Goal: Task Accomplishment & Management: Manage account settings

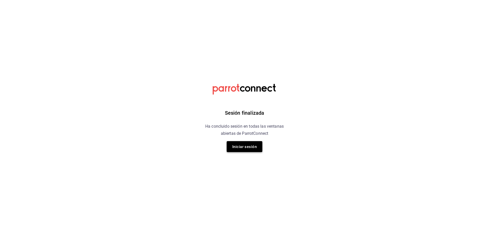
click at [249, 143] on button "Iniciar sesión" at bounding box center [245, 146] width 36 height 11
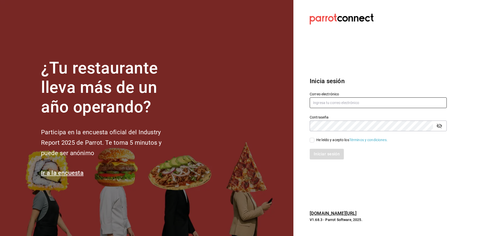
type input "[EMAIL_ADDRESS][DOMAIN_NAME]"
click at [319, 138] on font "He leído y acepto los" at bounding box center [332, 140] width 33 height 4
click at [314, 138] on input "He leído y acepto los Términos y condiciones." at bounding box center [312, 140] width 5 height 5
checkbox input "true"
drag, startPoint x: 318, startPoint y: 147, endPoint x: 319, endPoint y: 151, distance: 3.6
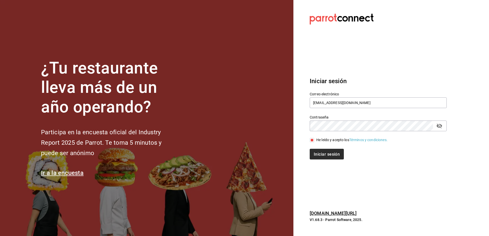
click at [319, 151] on div "Iniciar sesión" at bounding box center [374, 151] width 143 height 17
click at [319, 151] on button "Iniciar sesión" at bounding box center [327, 154] width 35 height 11
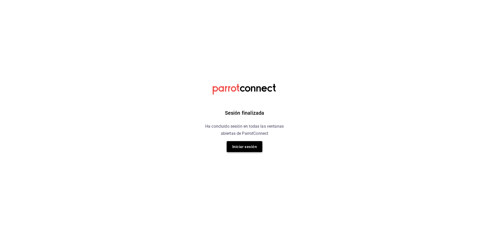
click at [238, 147] on font "Iniciar sesión" at bounding box center [244, 147] width 24 height 5
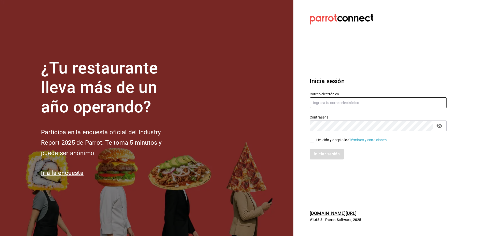
type input "[EMAIL_ADDRESS][DOMAIN_NAME]"
click at [311, 140] on input "He leído y acepto los Términos y condiciones." at bounding box center [312, 140] width 5 height 5
checkbox input "true"
click at [334, 156] on font "Iniciar sesión" at bounding box center [327, 154] width 26 height 5
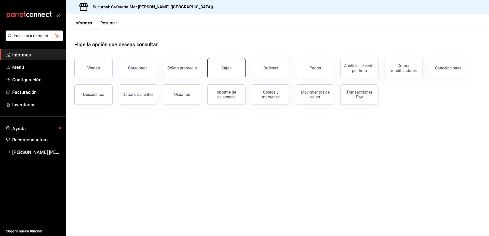
click at [226, 75] on button "Cajas" at bounding box center [226, 68] width 38 height 20
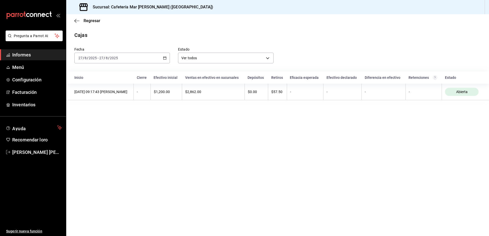
click at [168, 58] on div "2025-08-27 27 / 8 / 2025 - 2025-08-27 27 / 8 / 2025" at bounding box center [121, 58] width 95 height 11
click at [92, 81] on li "Ayer" at bounding box center [99, 84] width 48 height 11
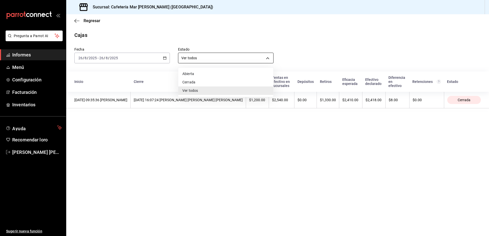
click at [192, 57] on body "Pregunta a Parrot AI Informes Menú Configuración Facturación Inventarios Ayuda …" at bounding box center [244, 118] width 489 height 236
click at [202, 24] on div at bounding box center [244, 118] width 489 height 236
click at [80, 22] on span "Regresar" at bounding box center [87, 20] width 26 height 5
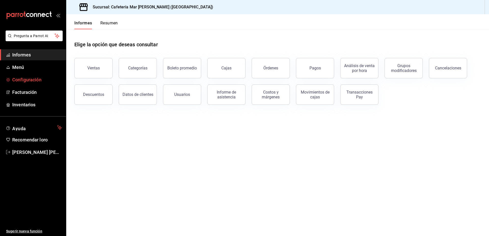
click at [47, 80] on span "Configuración" at bounding box center [37, 79] width 50 height 7
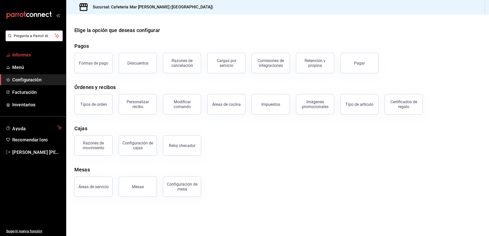
click at [50, 52] on span "Informes" at bounding box center [37, 54] width 50 height 7
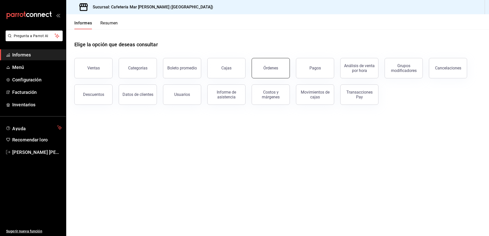
click at [272, 71] on button "Órdenes" at bounding box center [270, 68] width 38 height 20
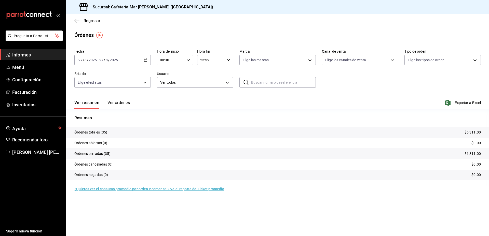
click at [72, 21] on div "Regresar" at bounding box center [277, 20] width 423 height 13
click at [79, 20] on span "Regresar" at bounding box center [87, 20] width 26 height 5
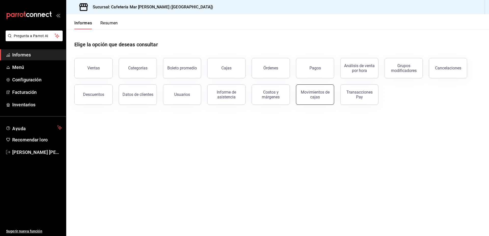
click at [317, 87] on button "Movimientos de cajas" at bounding box center [315, 95] width 38 height 20
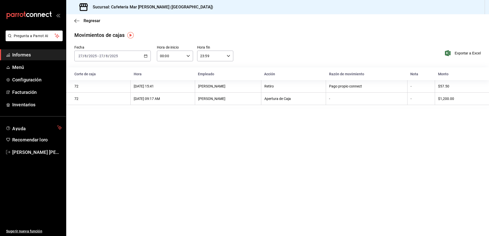
click at [144, 53] on div "2025-08-27 27 / 8 / 2025 - 2025-08-27 27 / 8 / 2025" at bounding box center [112, 56] width 76 height 11
click at [100, 82] on span "Ayer" at bounding box center [98, 82] width 39 height 5
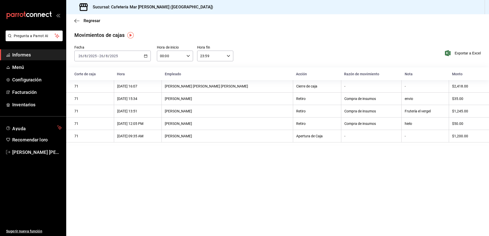
click at [351, 101] on font "Compra de insumos" at bounding box center [360, 99] width 32 height 4
